Goal: Task Accomplishment & Management: Complete application form

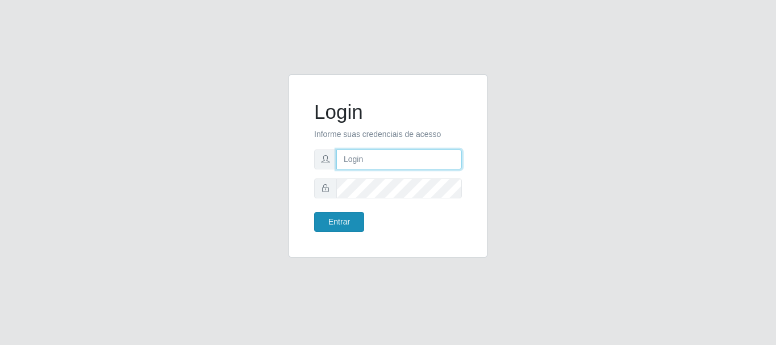
type input "caio@B1"
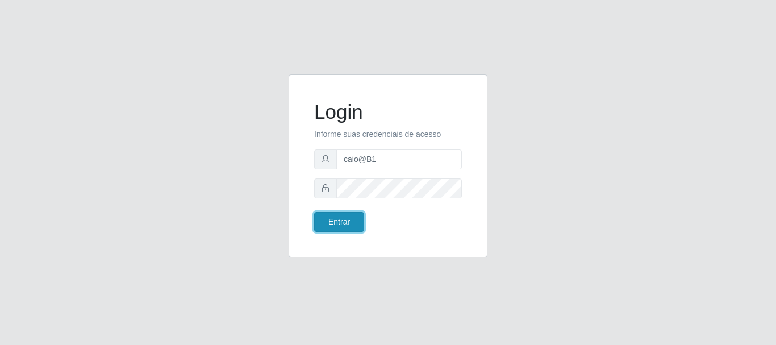
click at [347, 226] on button "Entrar" at bounding box center [339, 222] width 50 height 20
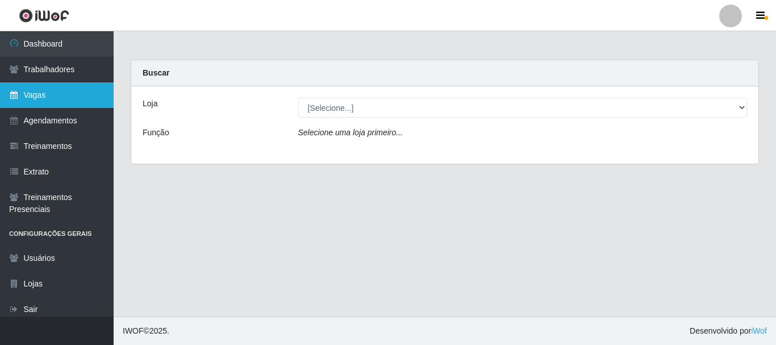
click at [36, 95] on link "Vagas" at bounding box center [57, 95] width 114 height 26
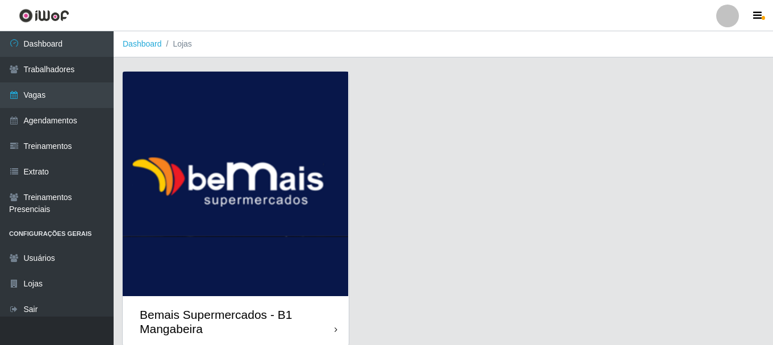
click at [220, 142] on img at bounding box center [236, 184] width 226 height 224
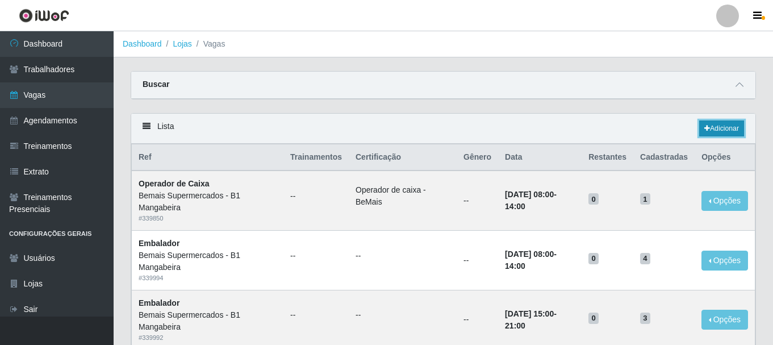
click at [730, 129] on link "Adicionar" at bounding box center [721, 128] width 45 height 16
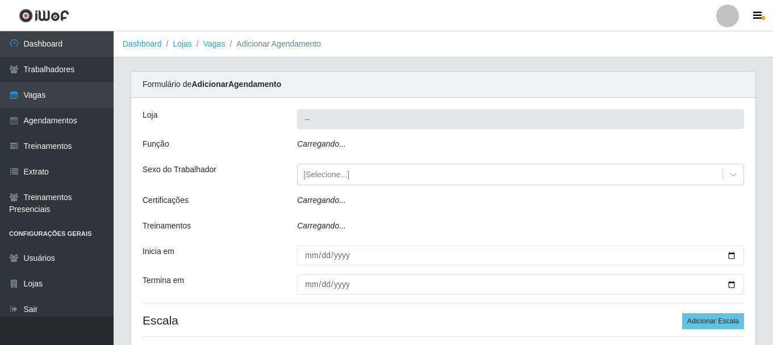
type input "Bemais Supermercados - B1 Mangabeira"
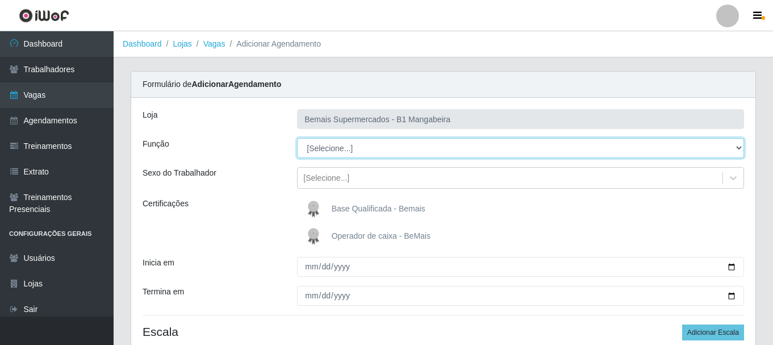
click at [736, 148] on select "[Selecione...] ASG ASG + ASG ++ Balconista de Açougue Balconista de Açougue + B…" at bounding box center [520, 148] width 447 height 20
select select "124"
click at [297, 138] on select "[Selecione...] ASG ASG + ASG ++ Balconista de Açougue Balconista de Açougue + B…" at bounding box center [520, 148] width 447 height 20
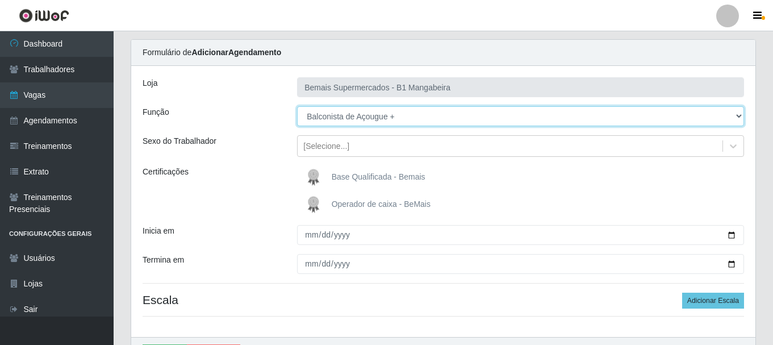
scroll to position [57, 0]
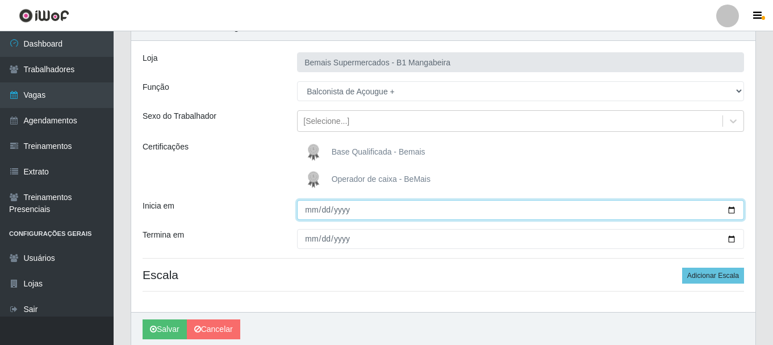
click at [313, 208] on input "Inicia em" at bounding box center [520, 210] width 447 height 20
type input "[DATE]"
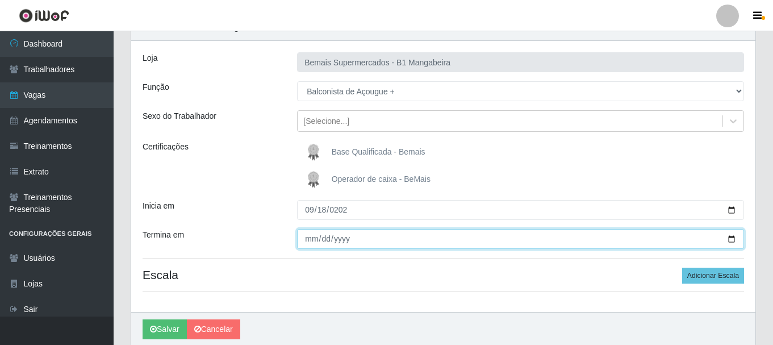
click at [307, 239] on input "Termina em" at bounding box center [520, 239] width 447 height 20
type input "[DATE]"
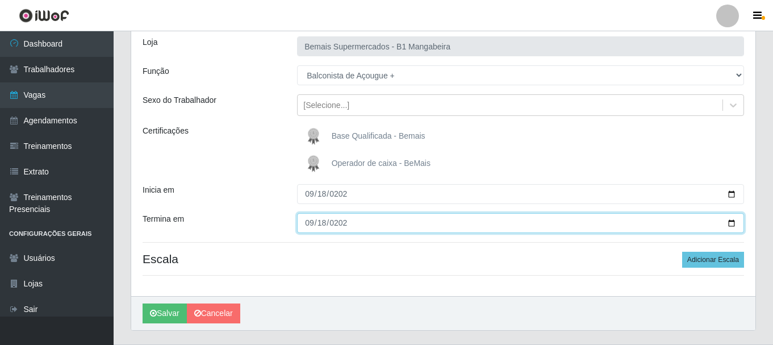
scroll to position [100, 0]
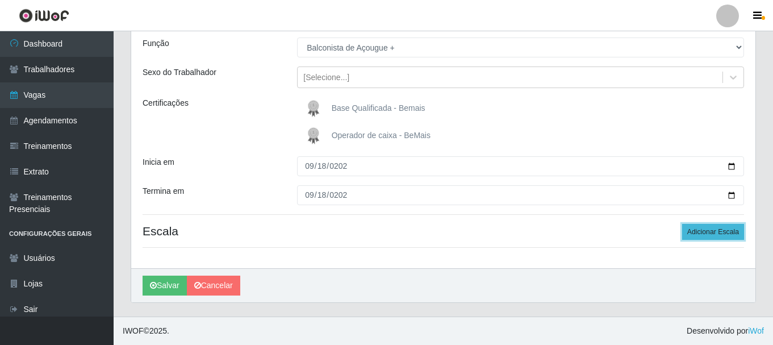
click at [716, 235] on button "Adicionar Escala" at bounding box center [713, 232] width 62 height 16
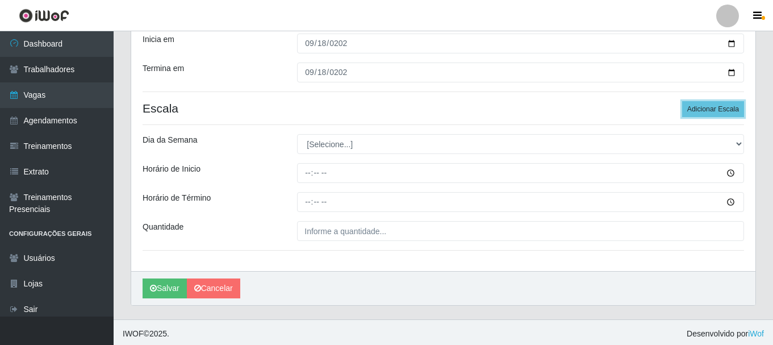
scroll to position [226, 0]
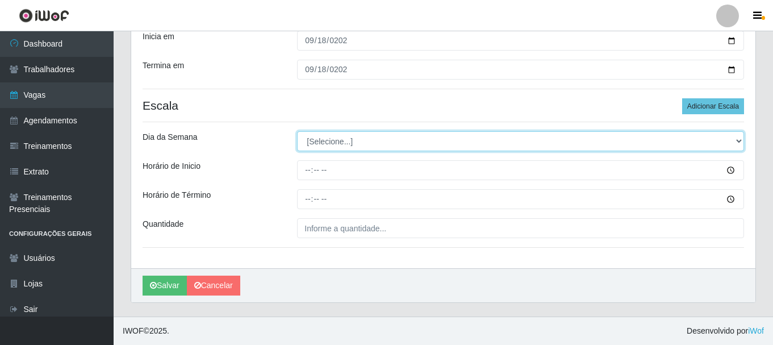
click at [732, 138] on select "[Selecione...] Segunda Terça Quarta Quinta Sexta Sábado Domingo" at bounding box center [520, 141] width 447 height 20
select select "4"
click at [297, 131] on select "[Selecione...] Segunda Terça Quarta Quinta Sexta Sábado Domingo" at bounding box center [520, 141] width 447 height 20
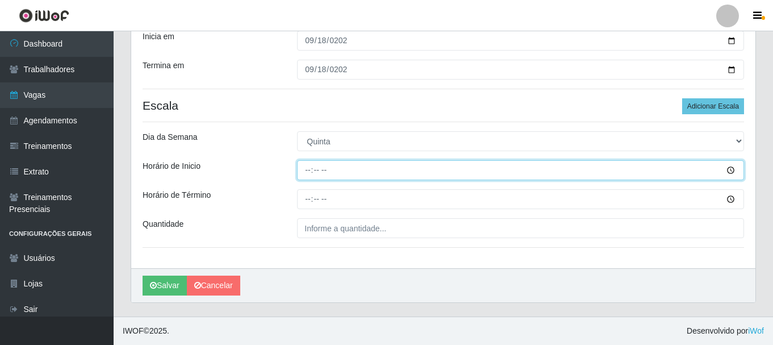
click at [311, 171] on input "Horário de Inicio" at bounding box center [520, 170] width 447 height 20
type input "09:00"
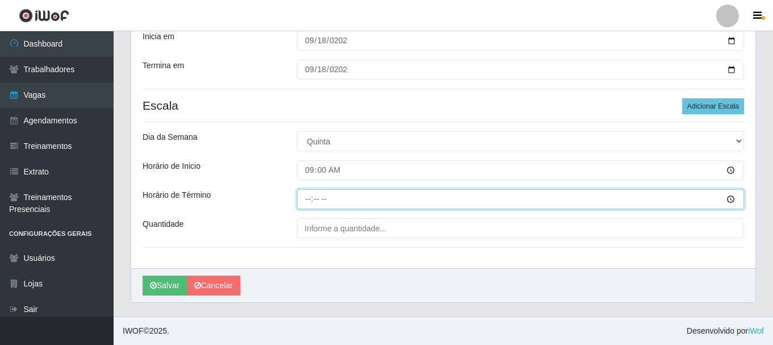
click at [310, 202] on input "Horário de Término" at bounding box center [520, 199] width 447 height 20
type input "15:00"
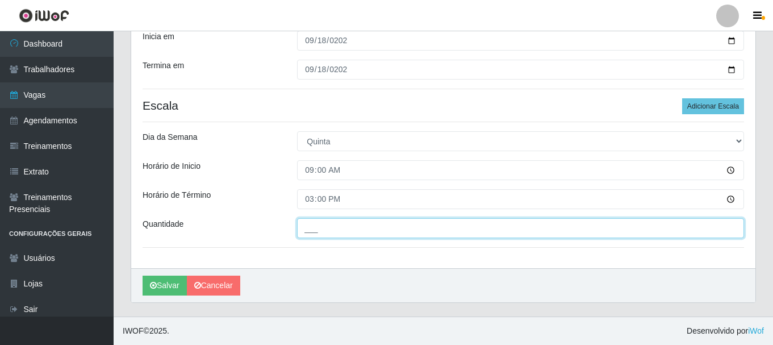
click at [341, 232] on input "___" at bounding box center [520, 228] width 447 height 20
type input "1__"
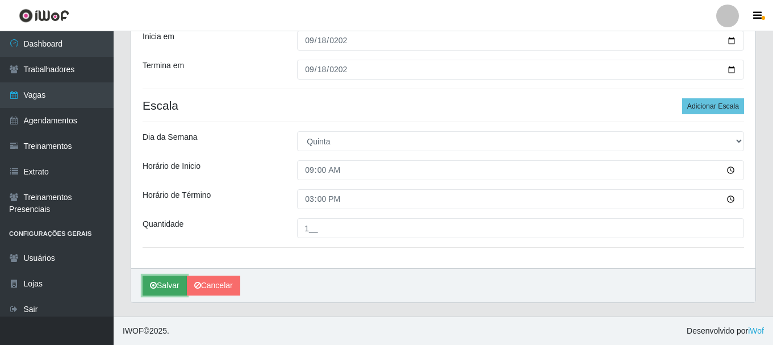
click at [168, 286] on button "Salvar" at bounding box center [164, 285] width 44 height 20
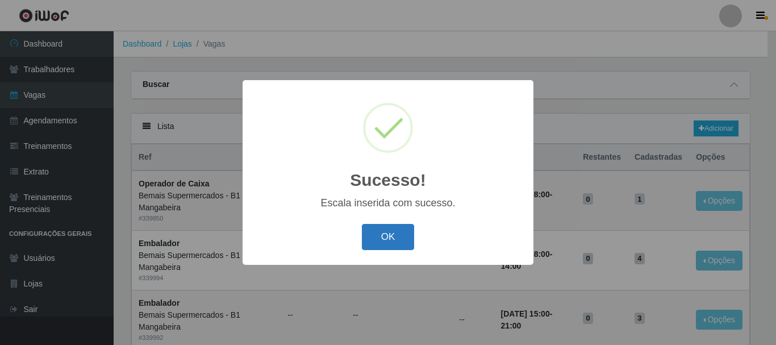
click at [370, 228] on button "OK" at bounding box center [388, 237] width 53 height 27
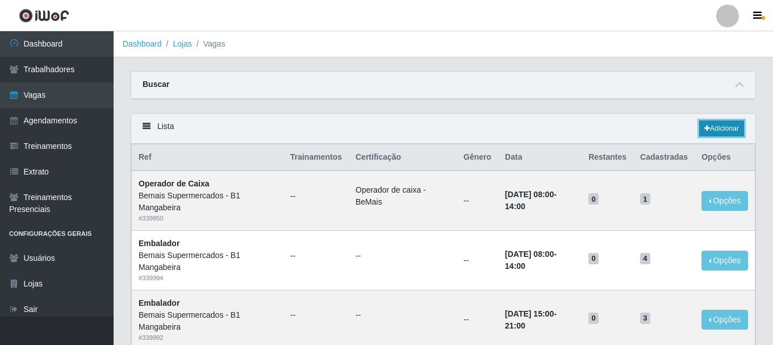
click at [727, 122] on link "Adicionar" at bounding box center [721, 128] width 45 height 16
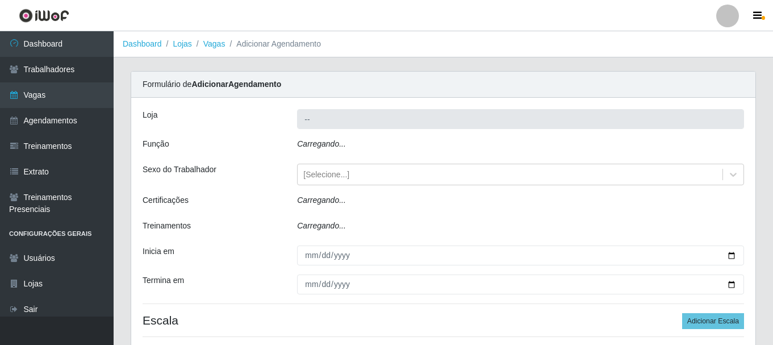
type input "Bemais Supermercados - B1 Mangabeira"
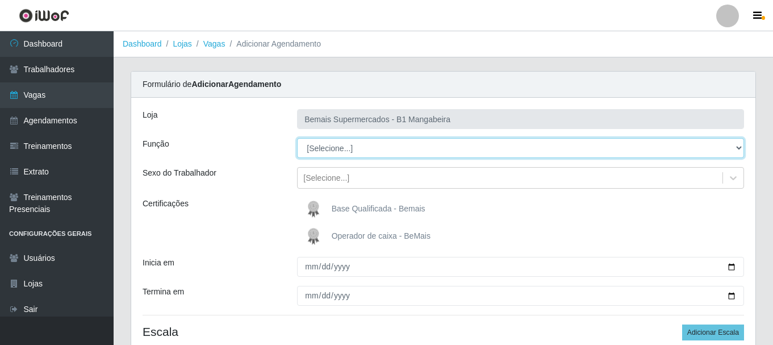
click at [736, 144] on select "[Selecione...] ASG ASG + ASG ++ Balconista de Açougue Balconista de Açougue + B…" at bounding box center [520, 148] width 447 height 20
select select "124"
click at [297, 138] on select "[Selecione...] ASG ASG + ASG ++ Balconista de Açougue Balconista de Açougue + B…" at bounding box center [520, 148] width 447 height 20
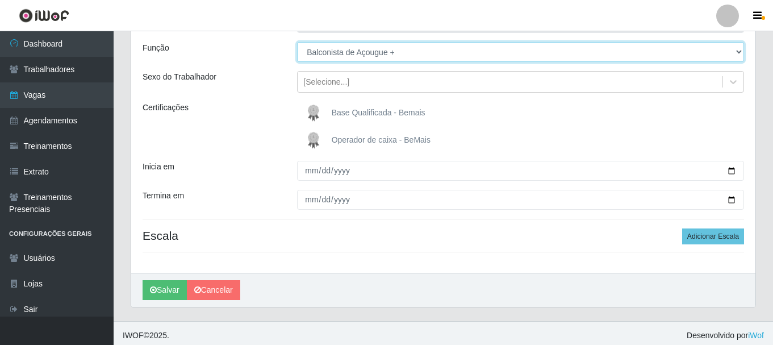
scroll to position [100, 0]
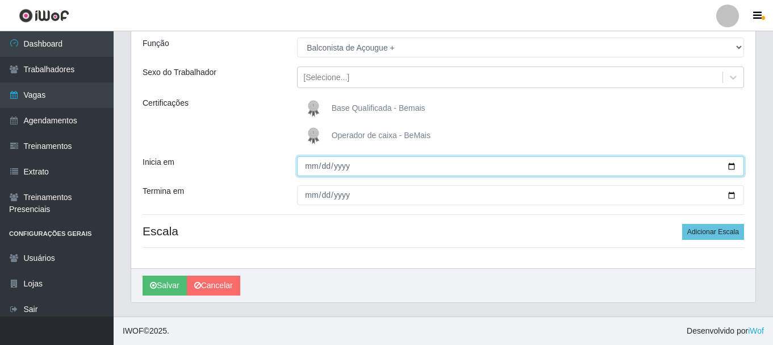
click at [336, 164] on input "Inicia em" at bounding box center [520, 166] width 447 height 20
type input "[DATE]"
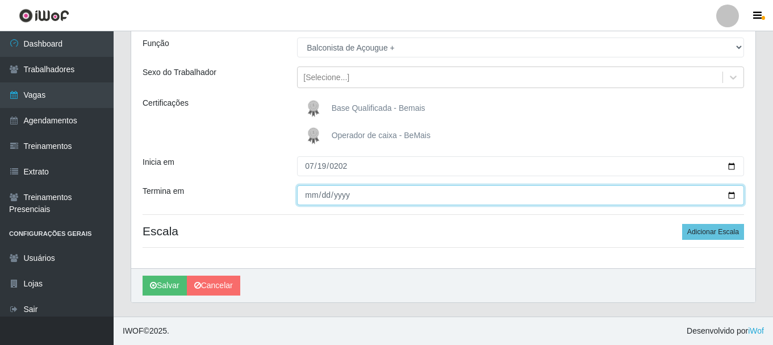
click at [315, 196] on input "Termina em" at bounding box center [520, 195] width 447 height 20
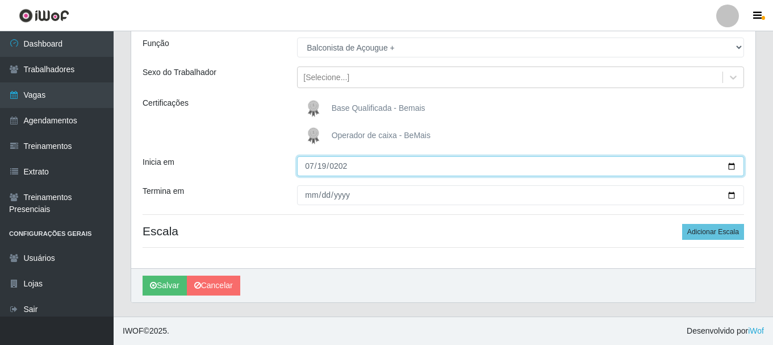
click at [325, 163] on input "[DATE]" at bounding box center [520, 166] width 447 height 20
type input "[DATE]"
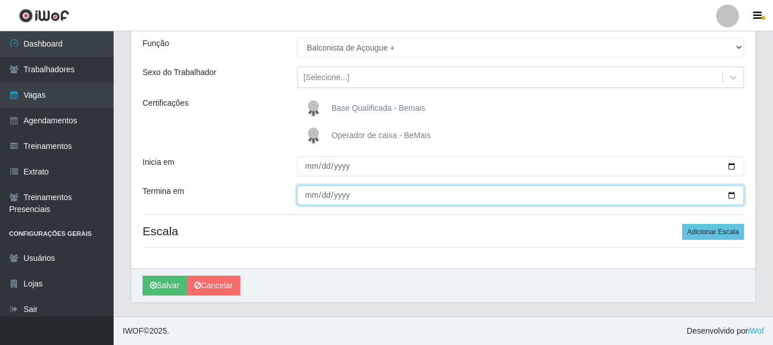
click at [310, 196] on input "Termina em" at bounding box center [520, 195] width 447 height 20
type input "[DATE]"
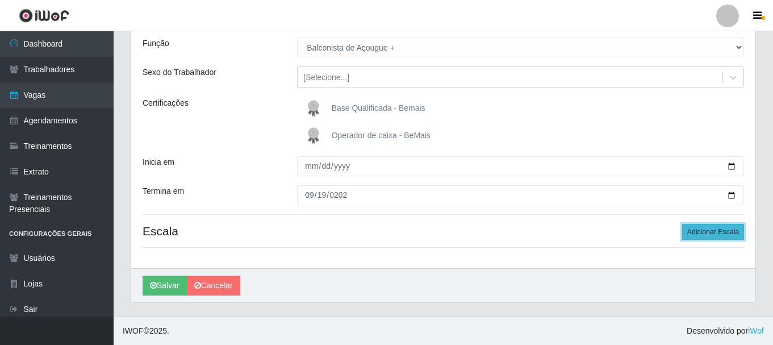
click at [703, 236] on button "Adicionar Escala" at bounding box center [713, 232] width 62 height 16
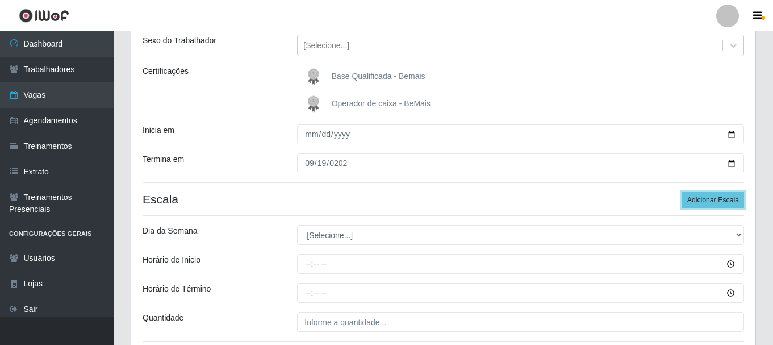
scroll to position [157, 0]
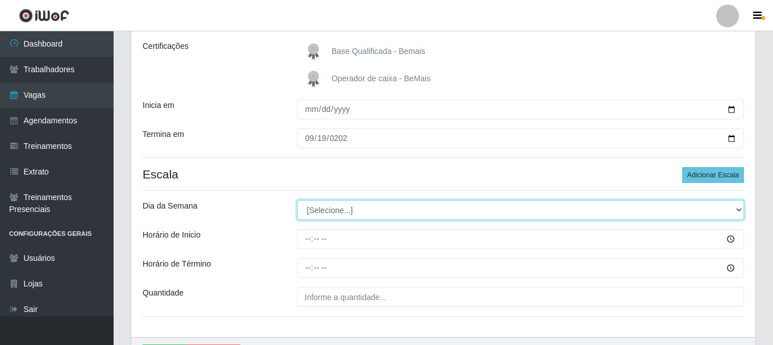
click at [729, 209] on select "[Selecione...] Segunda Terça Quarta Quinta Sexta Sábado Domingo" at bounding box center [520, 210] width 447 height 20
select select "5"
click at [297, 200] on select "[Selecione...] Segunda Terça Quarta Quinta Sexta Sábado Domingo" at bounding box center [520, 210] width 447 height 20
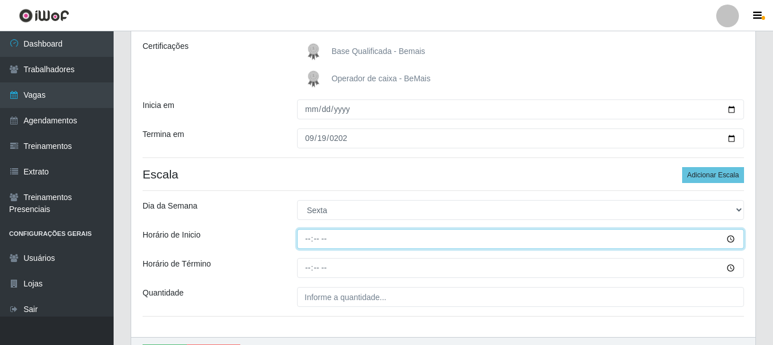
click at [321, 241] on input "Horário de Inicio" at bounding box center [520, 239] width 447 height 20
click at [310, 237] on input "Horário de Inicio" at bounding box center [520, 239] width 447 height 20
type input "07:00"
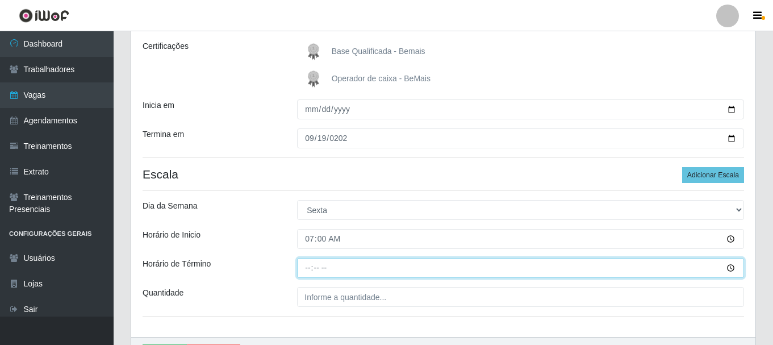
click at [311, 266] on input "Horário de Término" at bounding box center [520, 268] width 447 height 20
type input "13:00"
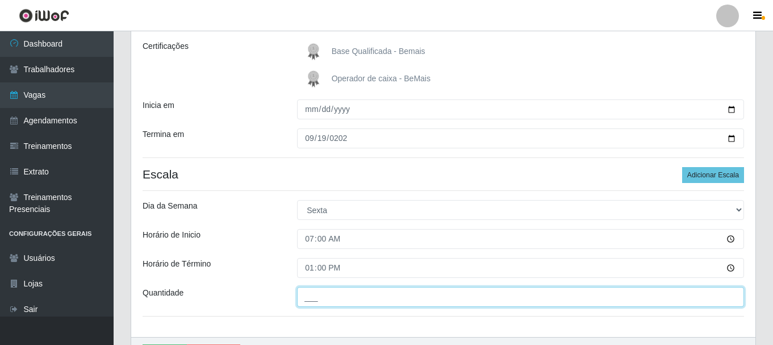
click at [328, 293] on input "___" at bounding box center [520, 297] width 447 height 20
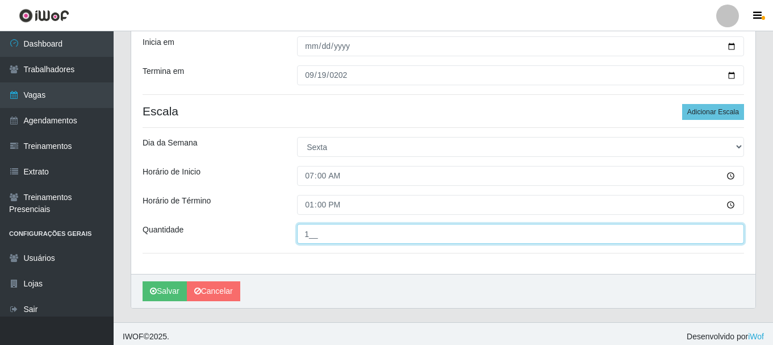
scroll to position [226, 0]
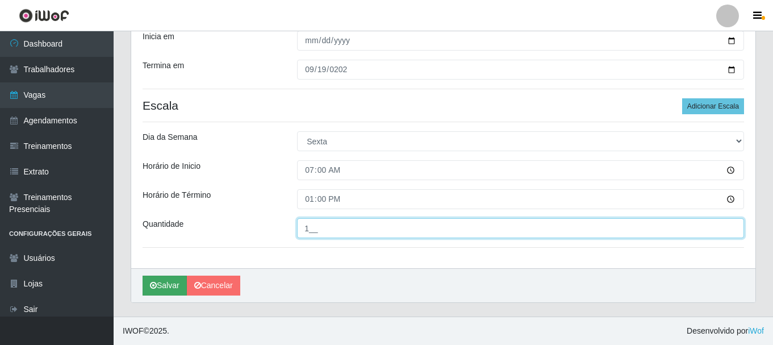
type input "1__"
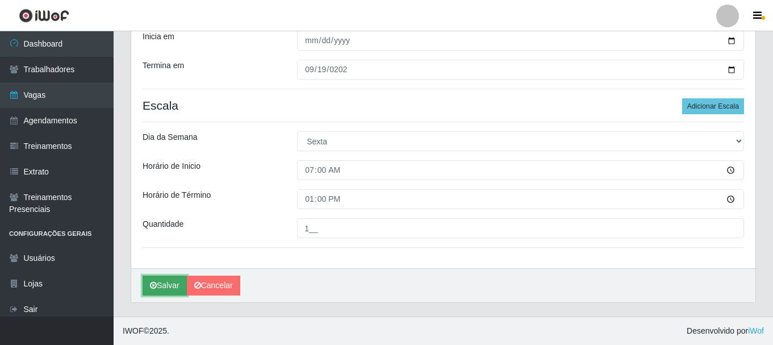
click at [175, 285] on button "Salvar" at bounding box center [164, 285] width 44 height 20
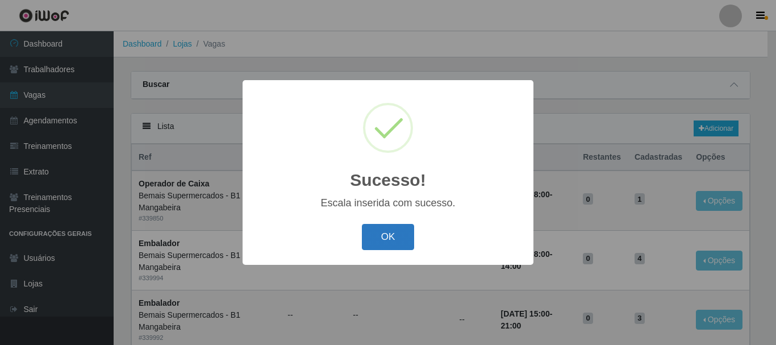
click at [381, 240] on button "OK" at bounding box center [388, 237] width 53 height 27
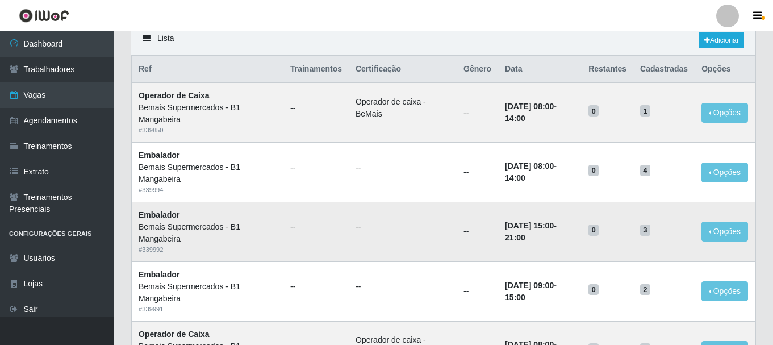
scroll to position [114, 0]
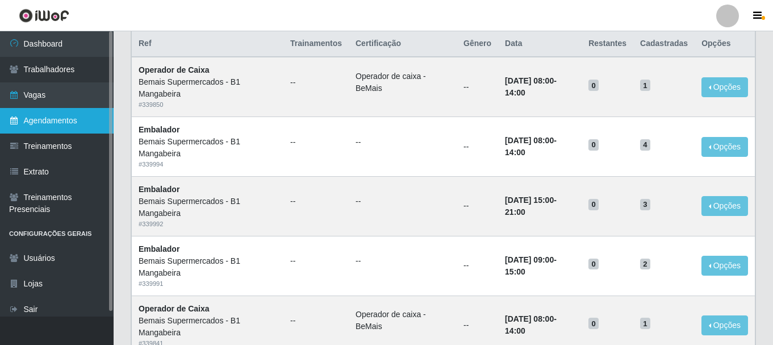
click at [74, 123] on link "Agendamentos" at bounding box center [57, 121] width 114 height 26
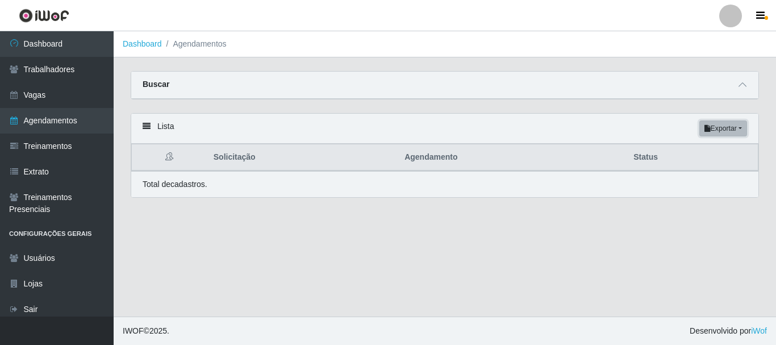
click at [742, 129] on button "Exportar" at bounding box center [723, 128] width 48 height 16
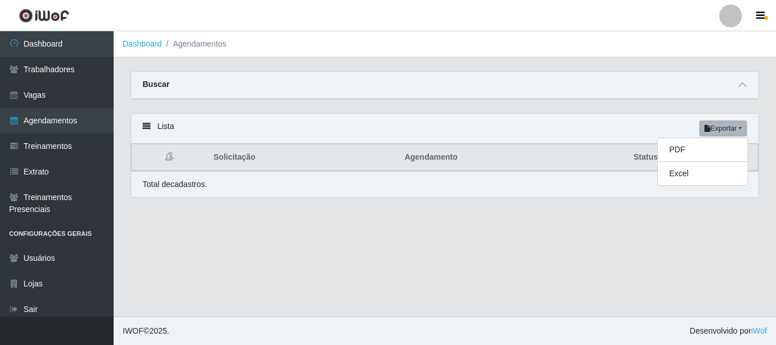
click at [667, 245] on main "Dashboard Agendamentos Carregando... Buscar Início em [GEOGRAPHIC_DATA] em Stat…" at bounding box center [445, 173] width 662 height 285
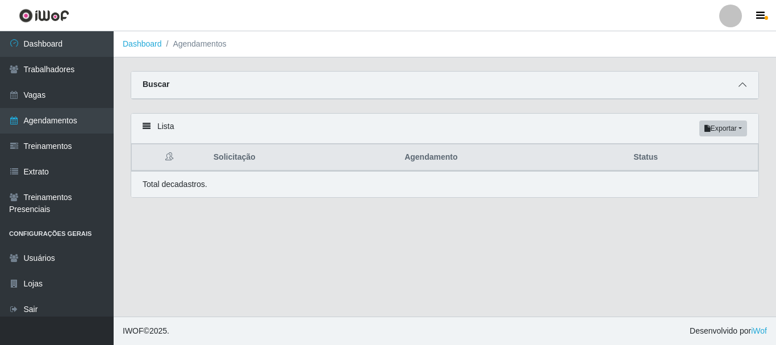
click at [735, 87] on span at bounding box center [742, 84] width 14 height 13
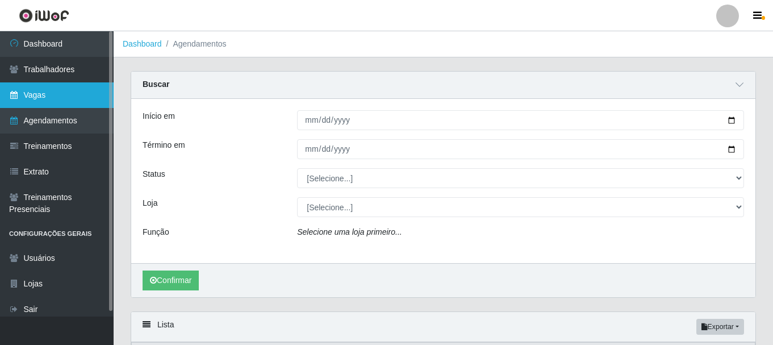
click at [45, 98] on link "Vagas" at bounding box center [57, 95] width 114 height 26
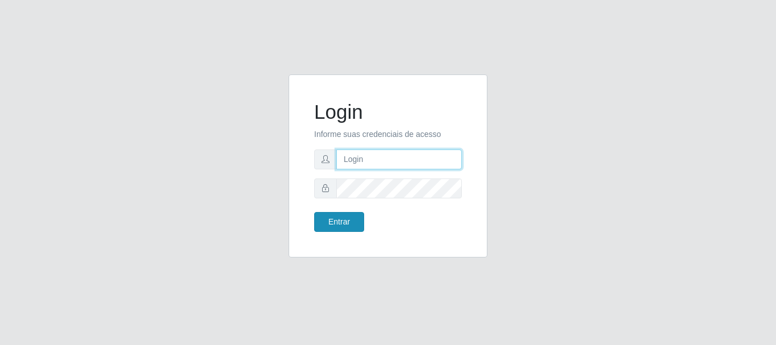
type input "caio@B1"
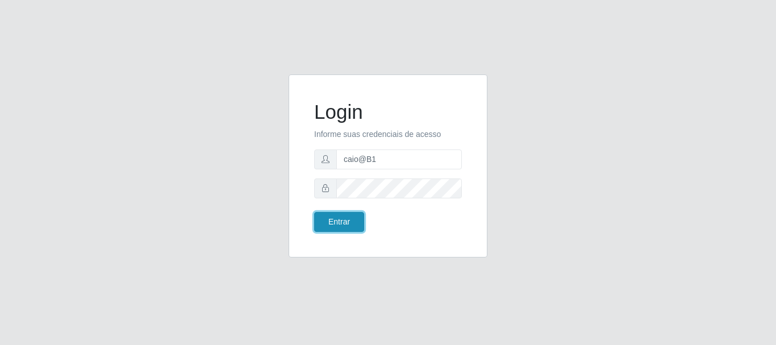
click at [345, 225] on button "Entrar" at bounding box center [339, 222] width 50 height 20
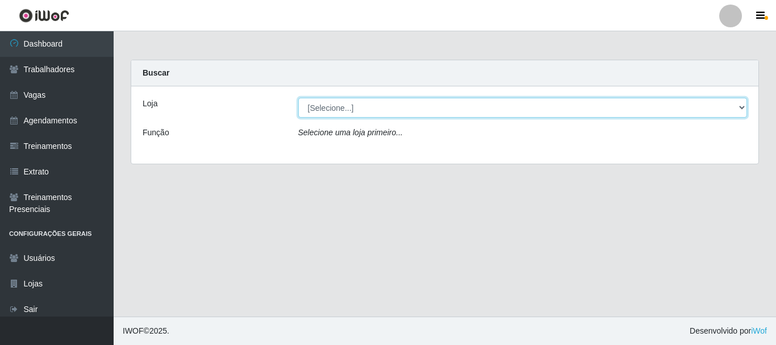
click at [742, 107] on select "[Selecione...] Bemais Supermercados - B1 Mangabeira" at bounding box center [522, 108] width 449 height 20
select select "403"
click at [298, 98] on select "[Selecione...] Bemais Supermercados - B1 Mangabeira" at bounding box center [522, 108] width 449 height 20
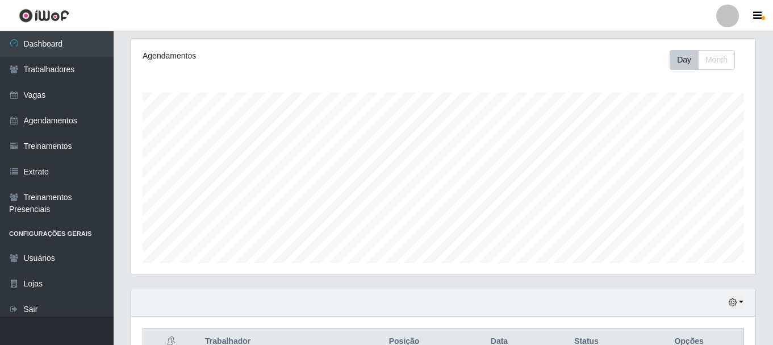
scroll to position [37, 0]
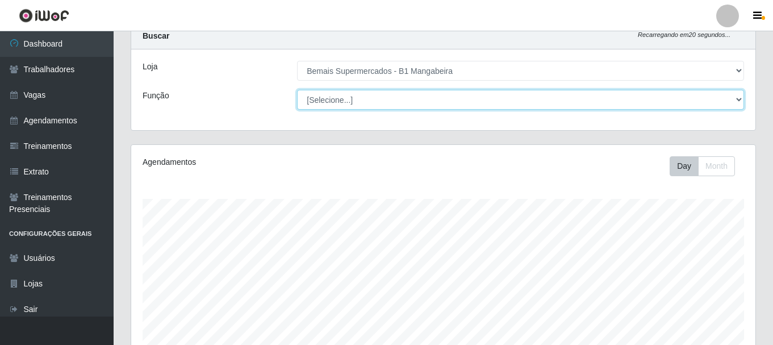
click at [737, 98] on select "[Selecione...] ASG ASG + ASG ++ Balconista de Açougue Balconista de Açougue + B…" at bounding box center [520, 100] width 447 height 20
select select "124"
click at [297, 90] on select "[Selecione...] ASG ASG + ASG ++ Balconista de Açougue Balconista de Açougue + B…" at bounding box center [520, 100] width 447 height 20
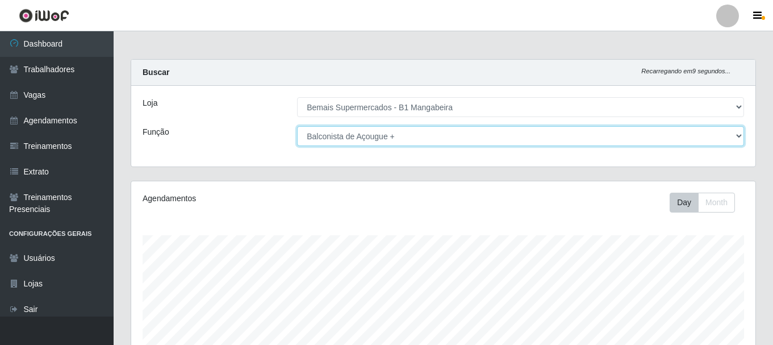
scroll to position [0, 0]
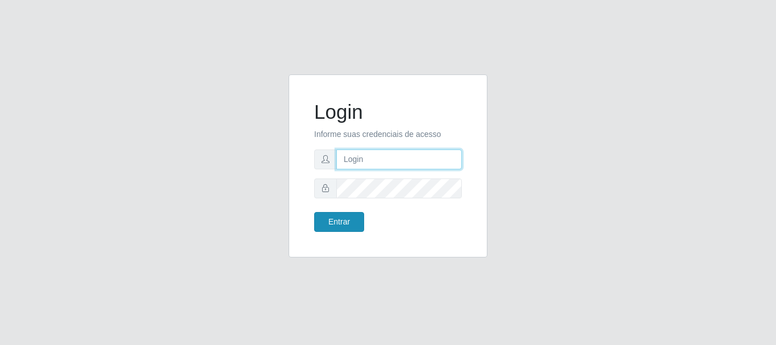
type input "caio@B1"
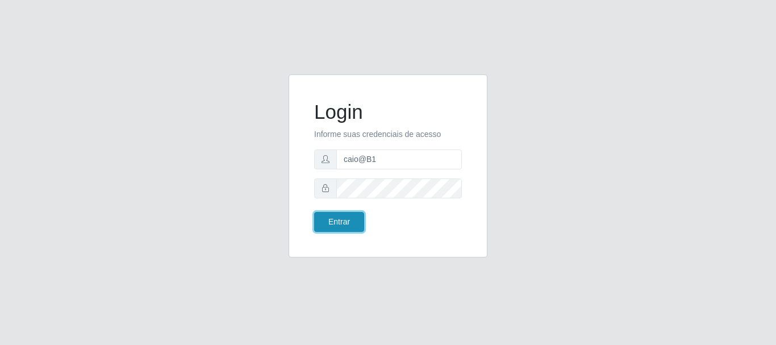
click at [330, 225] on button "Entrar" at bounding box center [339, 222] width 50 height 20
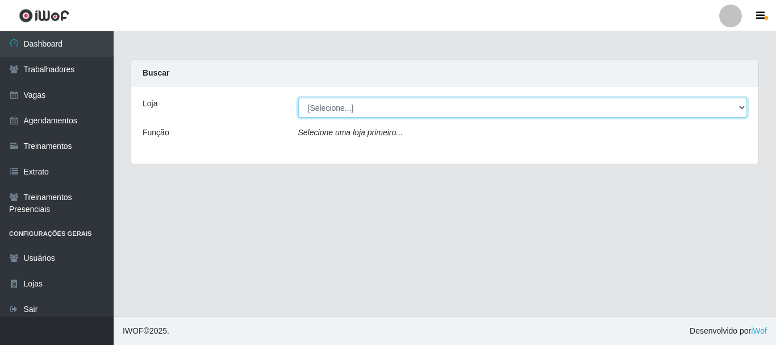
click at [740, 107] on select "[Selecione...] Bemais Supermercados - B1 [GEOGRAPHIC_DATA]" at bounding box center [522, 108] width 449 height 20
select select "403"
click at [298, 98] on select "[Selecione...] Bemais Supermercados - B1 Mangabeira" at bounding box center [522, 108] width 449 height 20
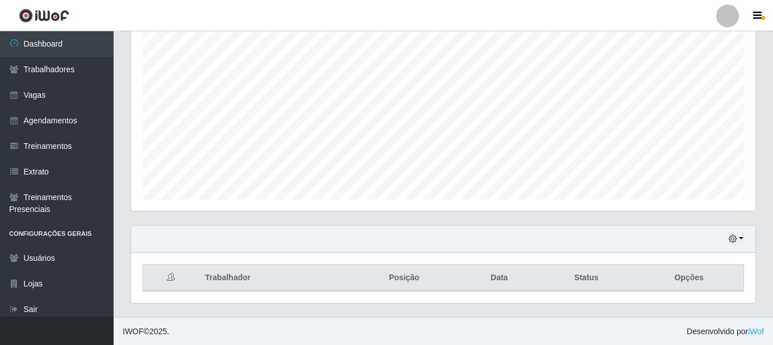
scroll to position [207, 0]
click at [736, 237] on icon "button" at bounding box center [732, 238] width 8 height 8
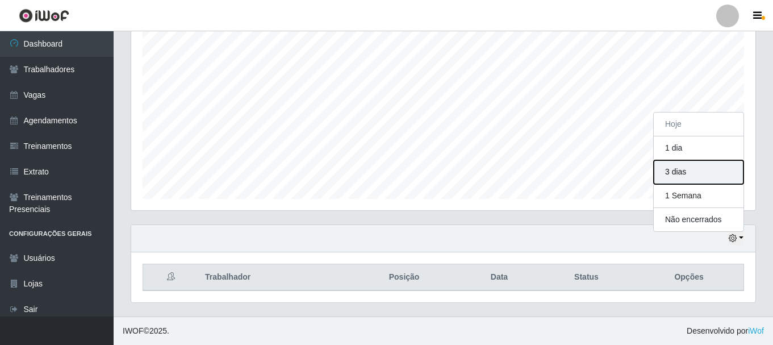
click at [698, 177] on button "3 dias" at bounding box center [698, 172] width 90 height 24
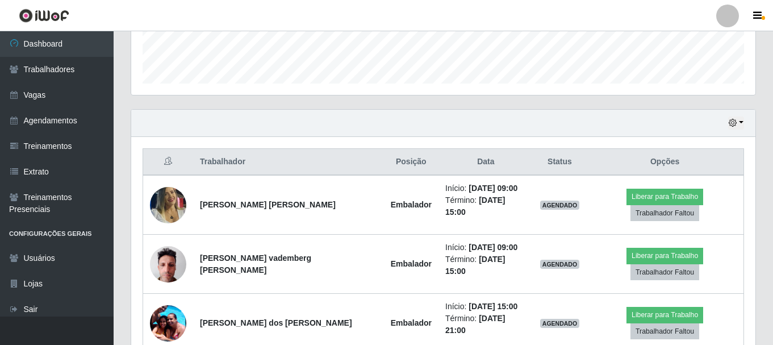
scroll to position [403, 0]
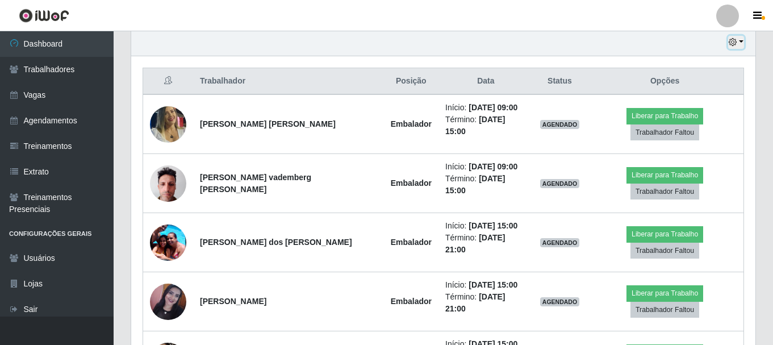
click at [732, 44] on icon "button" at bounding box center [732, 42] width 8 height 8
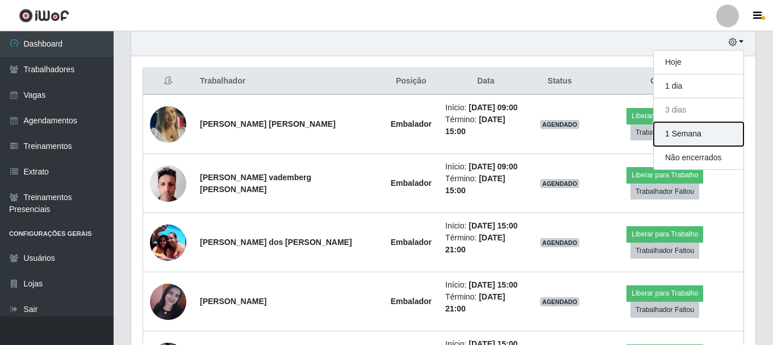
click at [683, 135] on button "1 Semana" at bounding box center [698, 134] width 90 height 24
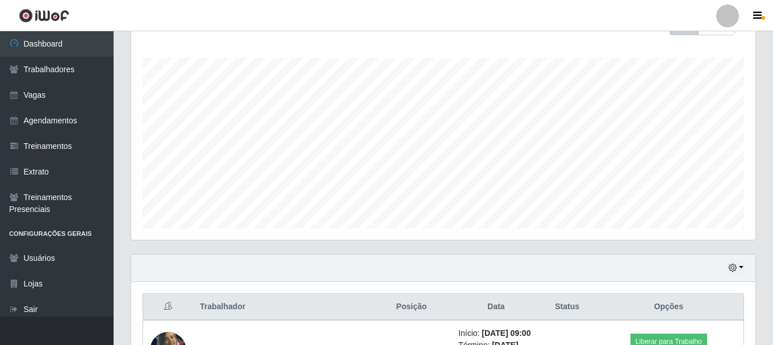
scroll to position [173, 0]
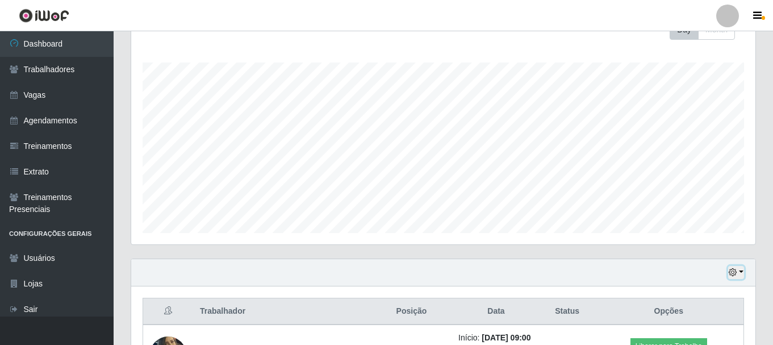
click at [732, 275] on icon "button" at bounding box center [732, 272] width 8 height 8
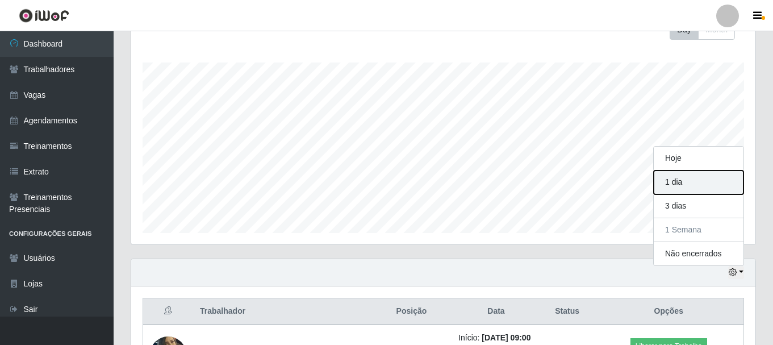
click at [688, 188] on button "1 dia" at bounding box center [698, 182] width 90 height 24
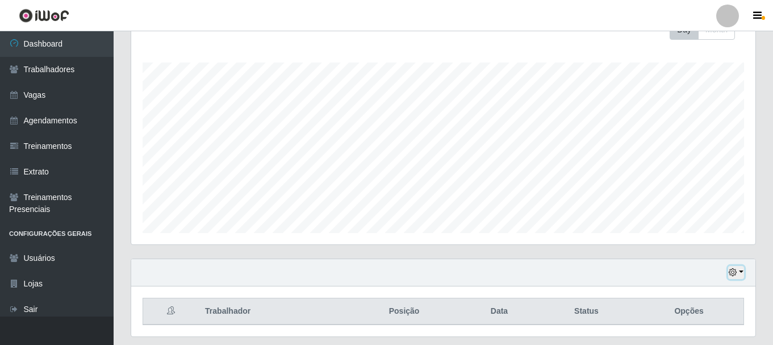
click at [737, 271] on button "button" at bounding box center [736, 272] width 16 height 13
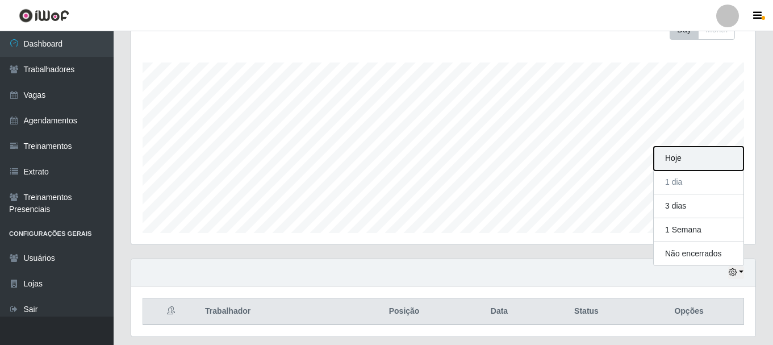
click at [691, 158] on button "Hoje" at bounding box center [698, 158] width 90 height 24
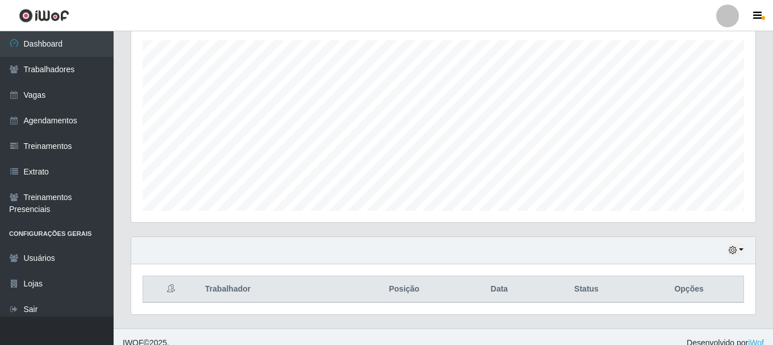
scroll to position [207, 0]
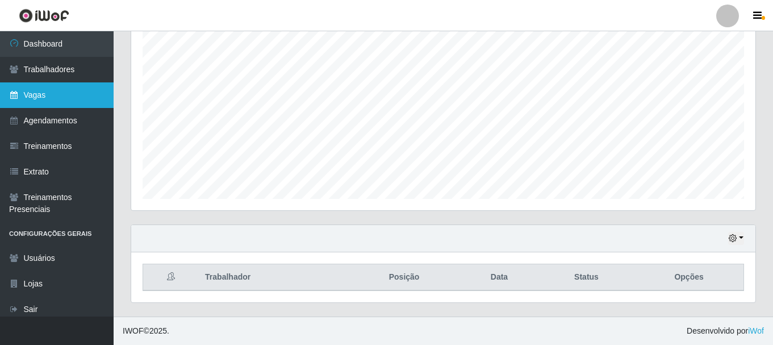
click at [45, 97] on link "Vagas" at bounding box center [57, 95] width 114 height 26
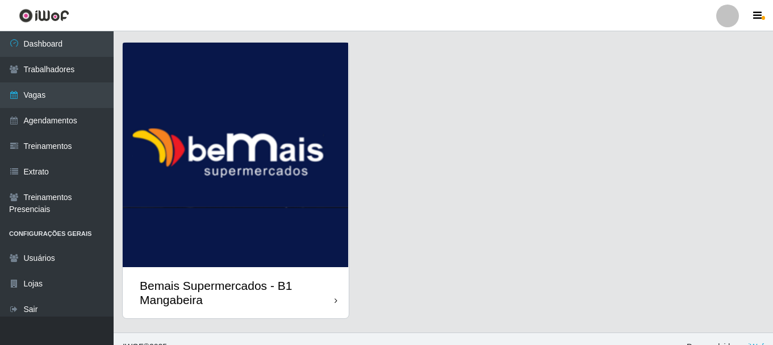
scroll to position [45, 0]
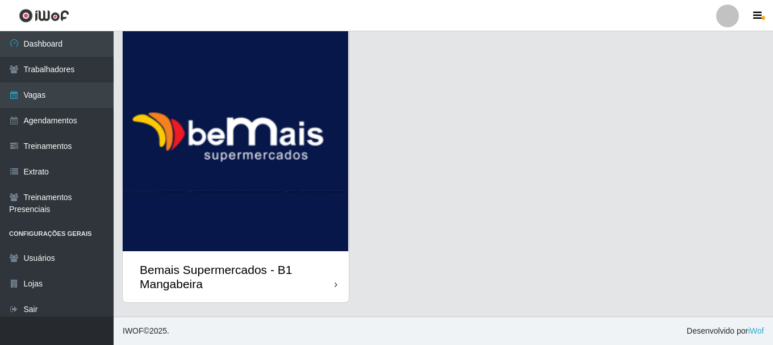
click at [248, 175] on img at bounding box center [236, 139] width 226 height 224
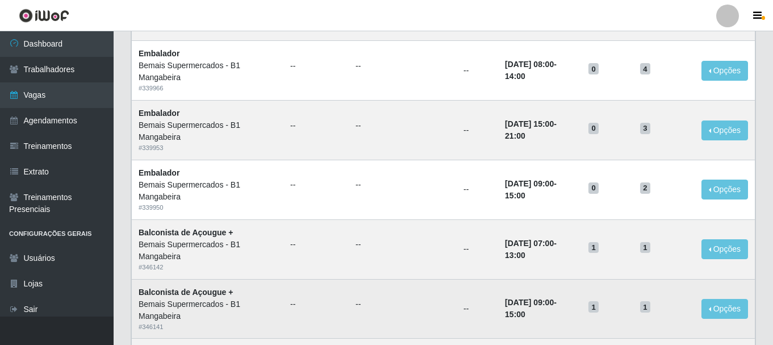
scroll to position [511, 0]
